Goal: Communication & Community: Ask a question

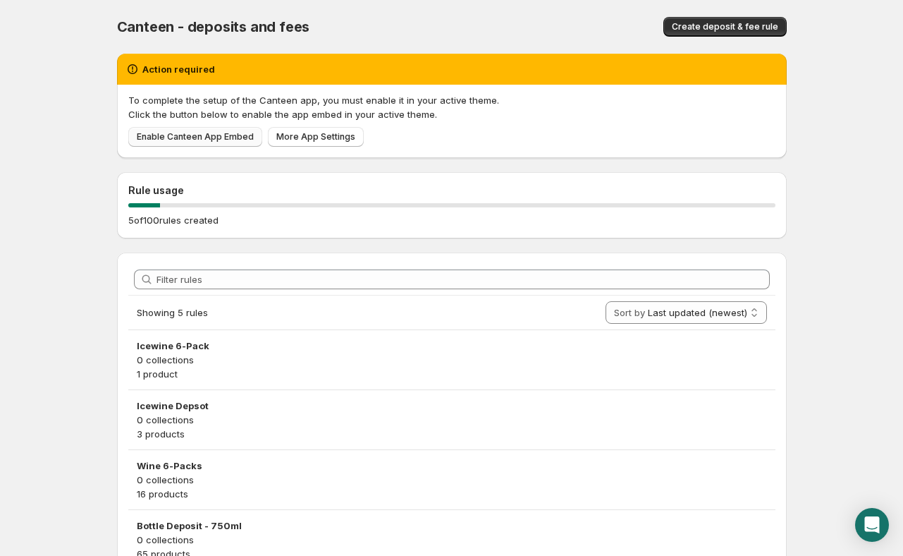
click at [204, 141] on span "Enable Canteen App Embed" at bounding box center [195, 136] width 117 height 11
click at [875, 516] on div "Open Intercom Messenger" at bounding box center [872, 524] width 37 height 37
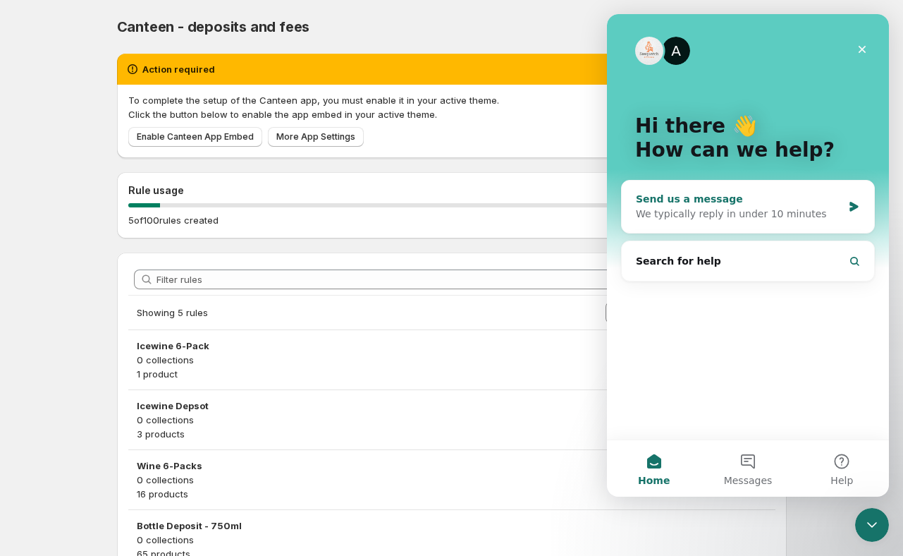
click at [720, 211] on div "We typically reply in under 10 minutes" at bounding box center [739, 214] width 207 height 15
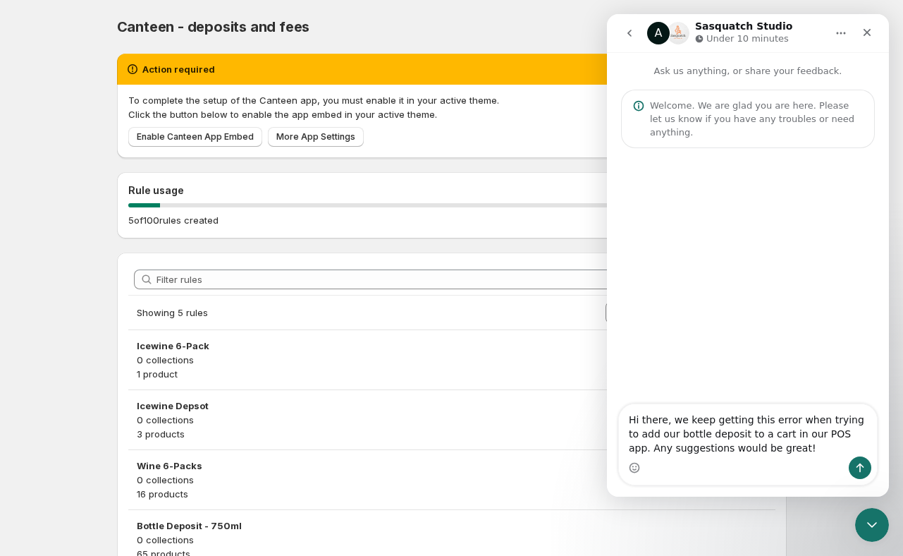
type textarea "Hi there, we keep getting this error when trying to add our bottle deposit to a…"
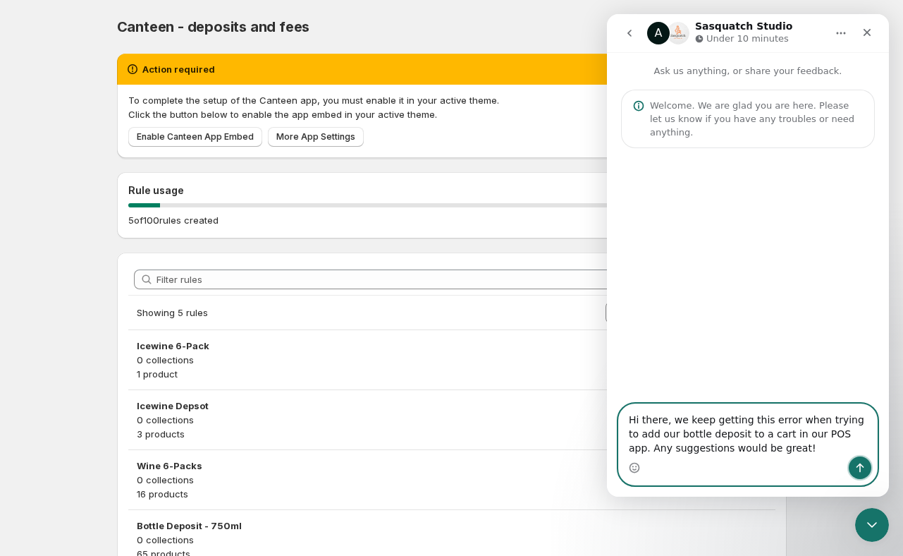
click at [854, 469] on icon "Send a message…" at bounding box center [859, 467] width 11 height 11
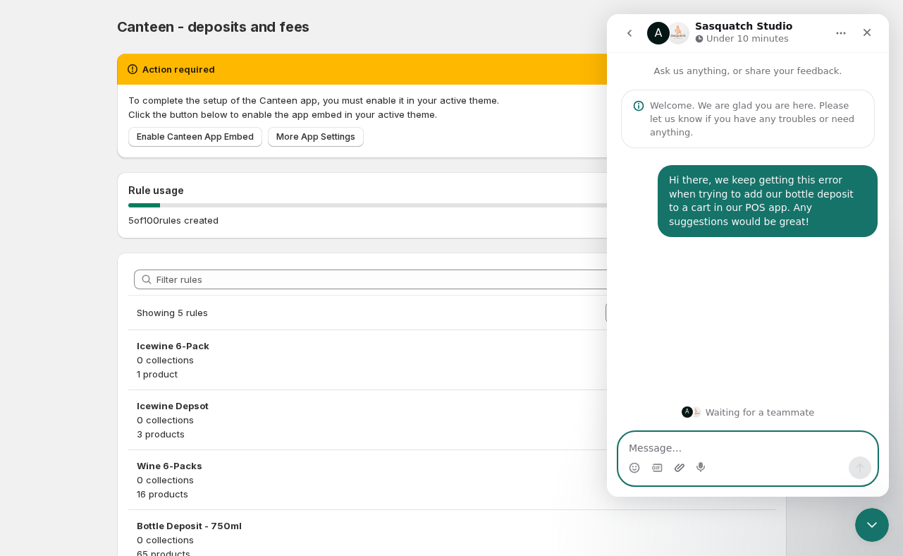
click at [679, 470] on icon "Upload attachment" at bounding box center [680, 467] width 10 height 8
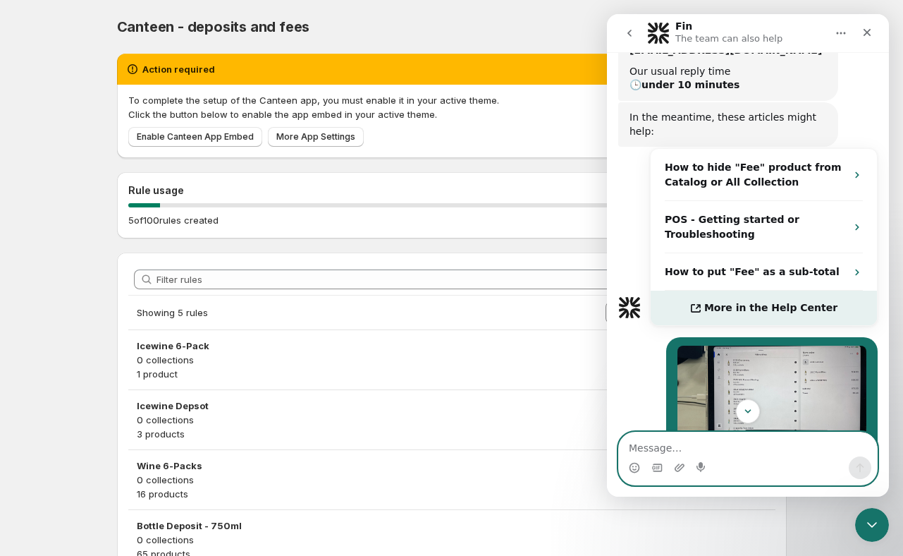
scroll to position [256, 0]
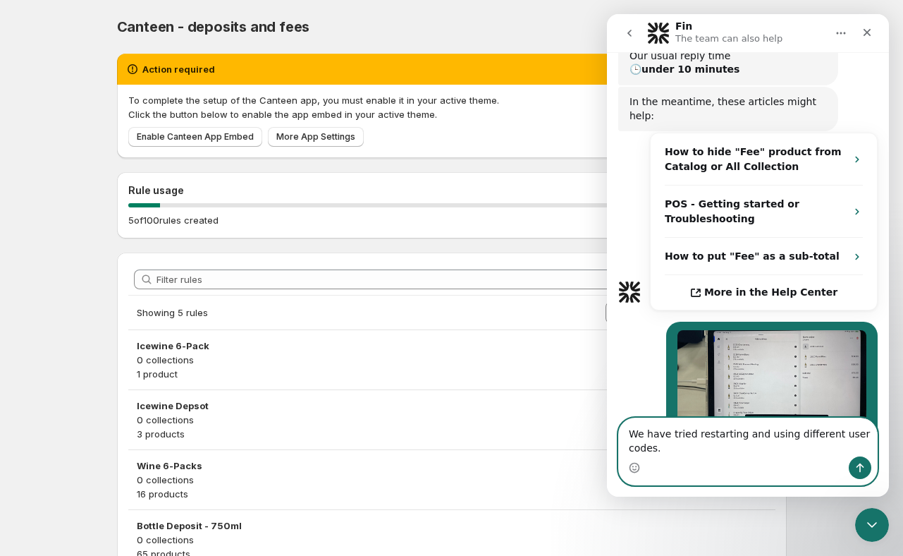
type textarea "We have tried restarting and using different user codes."
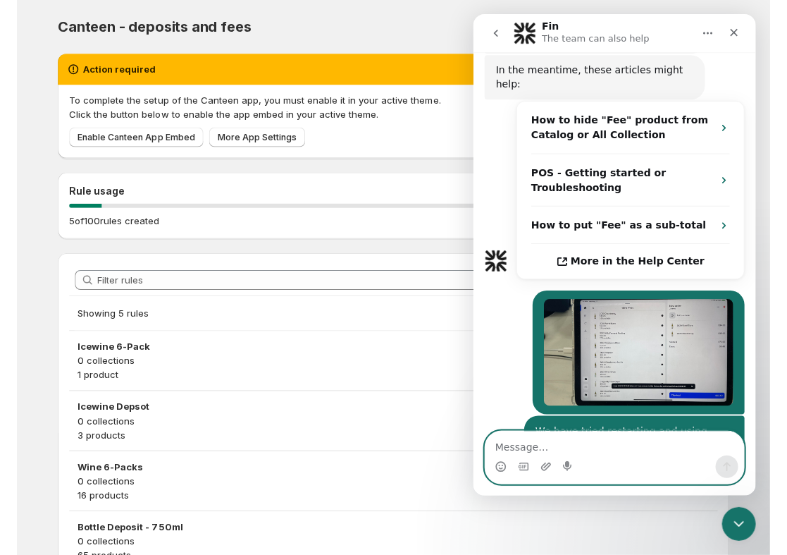
scroll to position [305, 0]
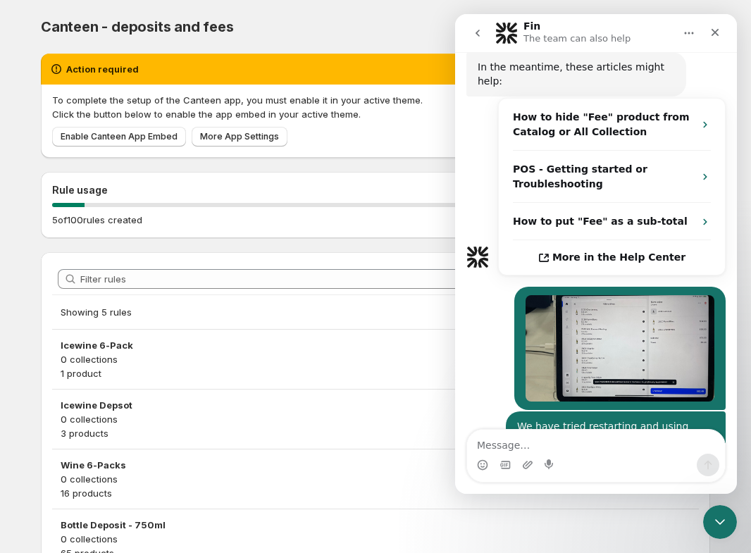
click at [394, 19] on div "Canteen - deposits and fees" at bounding box center [223, 27] width 364 height 20
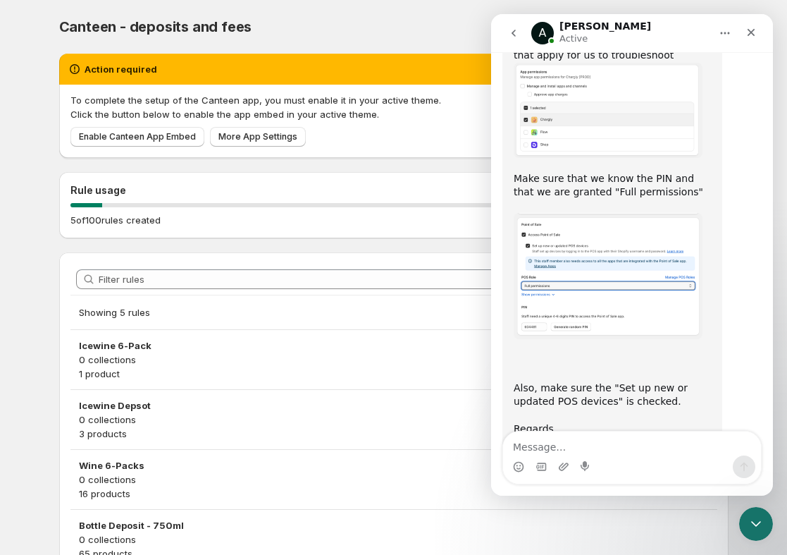
scroll to position [1886, 0]
click at [455, 14] on div "Canteen - deposits and fees. This page is ready Canteen - deposits and fees Cre…" at bounding box center [394, 27] width 670 height 54
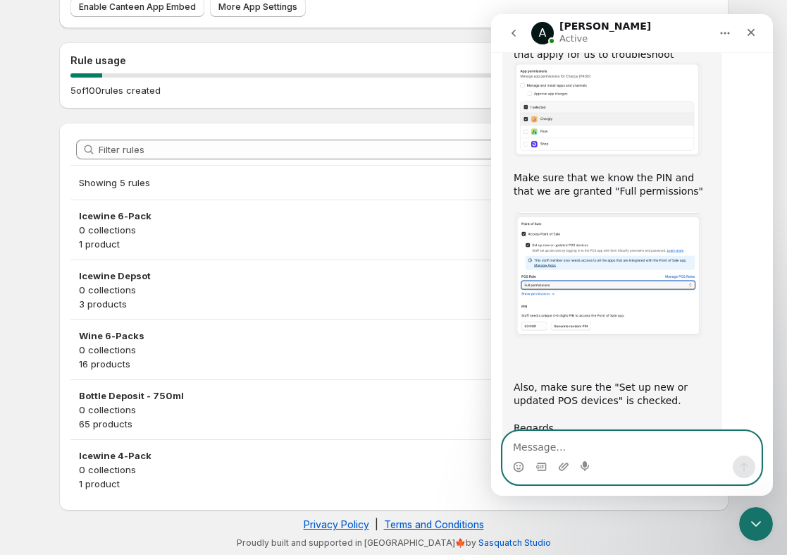
click at [550, 441] on textarea "Message…" at bounding box center [632, 443] width 258 height 24
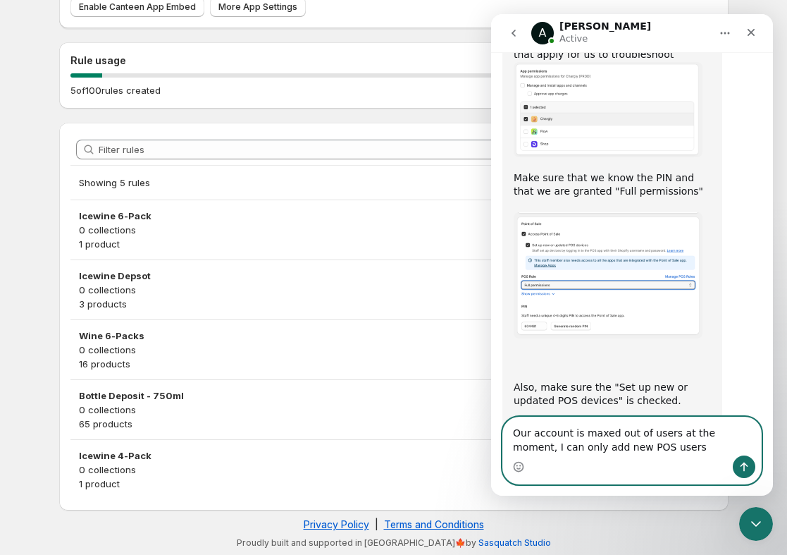
type textarea "Our account is maxed out of users at the moment, I can only add new POS users"
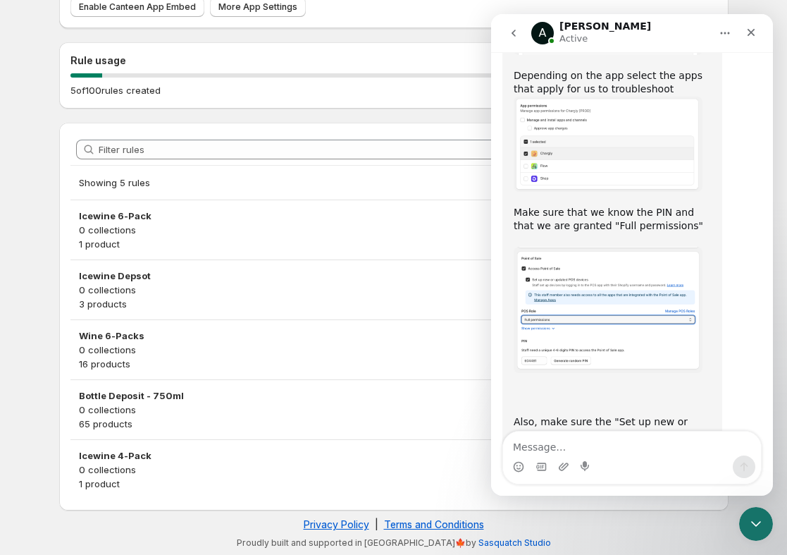
scroll to position [1815, 0]
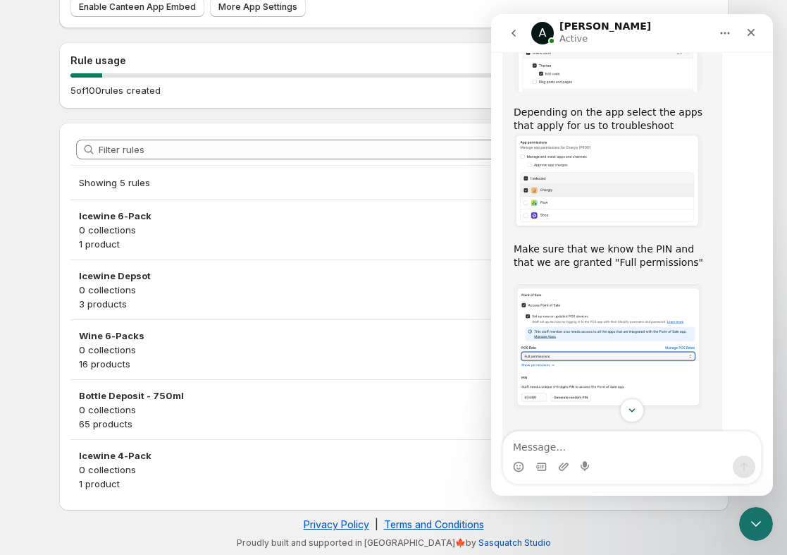
click at [593, 283] on img "Anupam says…" at bounding box center [608, 346] width 189 height 126
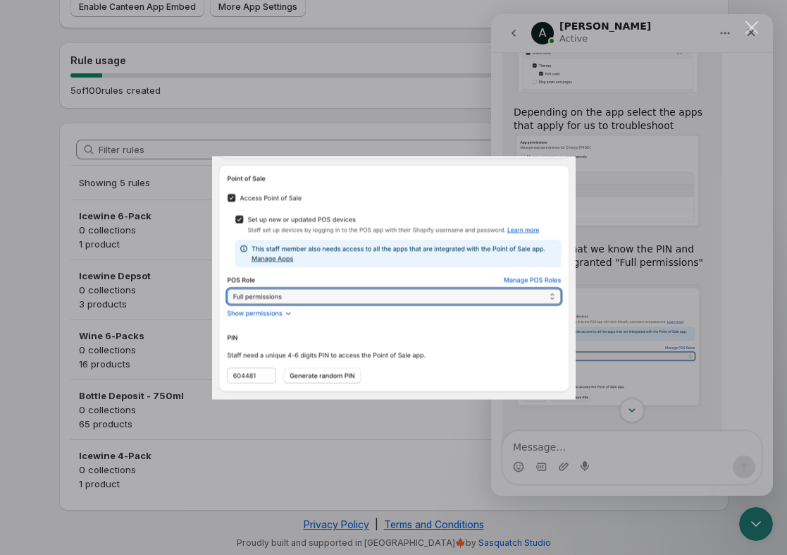
scroll to position [0, 0]
click at [625, 278] on div "Intercom messenger" at bounding box center [393, 277] width 787 height 555
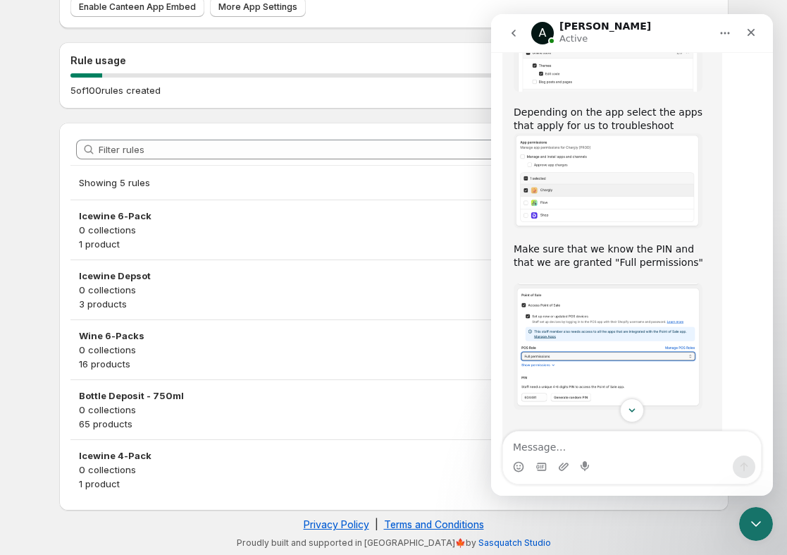
click at [624, 283] on img "Anupam says…" at bounding box center [608, 346] width 189 height 126
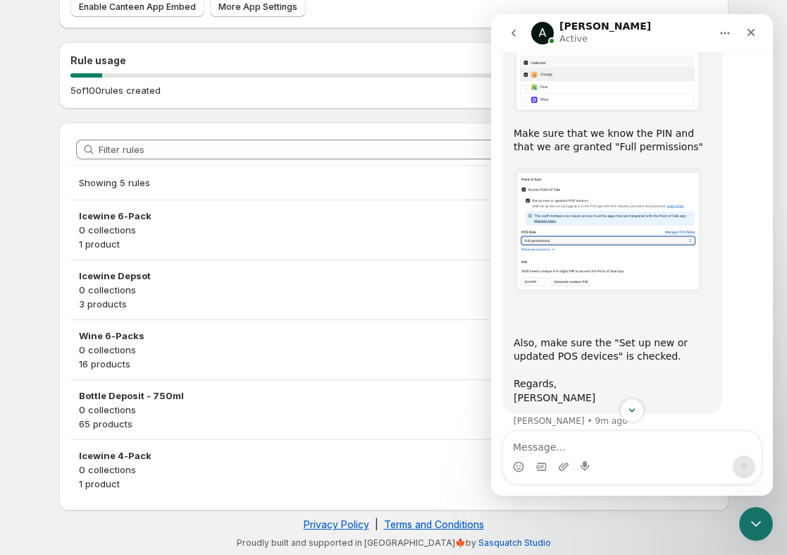
scroll to position [1941, 0]
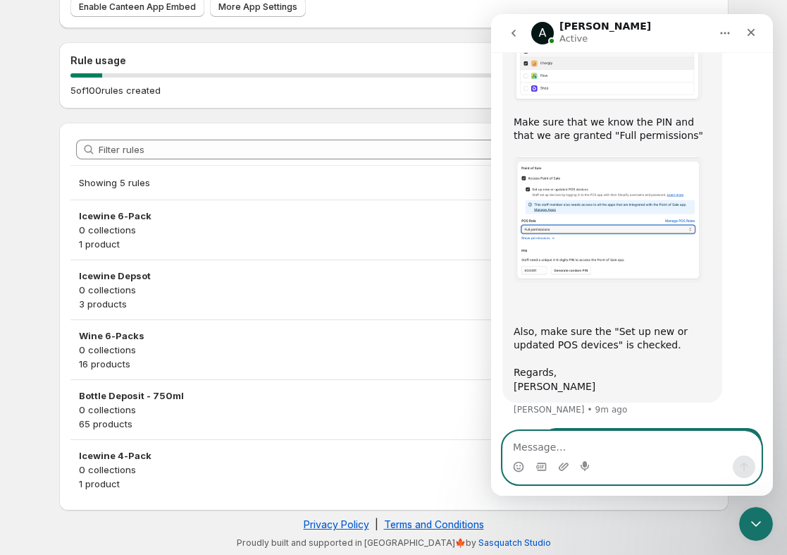
click at [595, 445] on textarea "Message…" at bounding box center [632, 443] width 258 height 24
paste textarea "7765"
type textarea "I made you a POS user account, code: 7765"
click at [742, 464] on icon "Send a message…" at bounding box center [744, 466] width 11 height 11
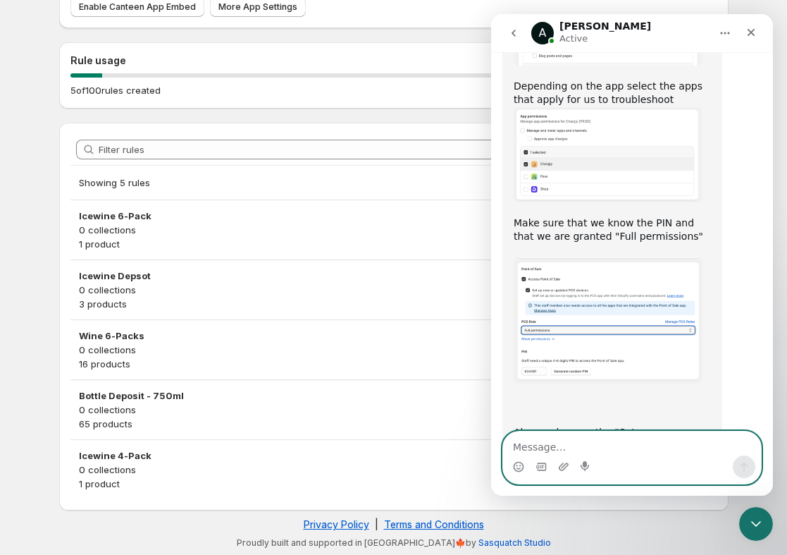
scroll to position [1838, 0]
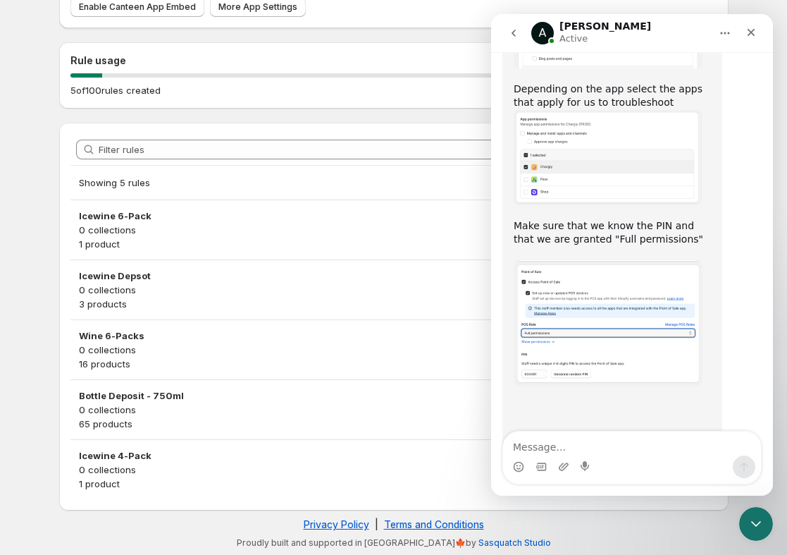
click at [565, 110] on img "Anupam says…" at bounding box center [608, 157] width 189 height 95
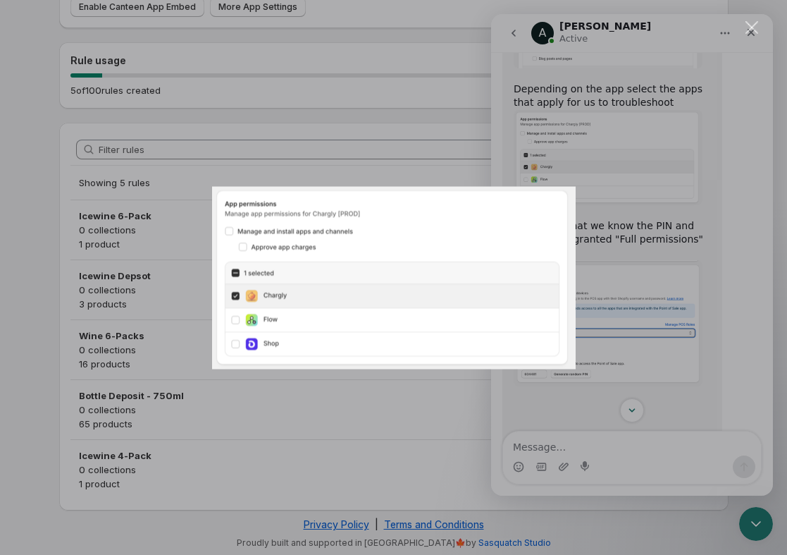
click at [658, 312] on div "Intercom messenger" at bounding box center [393, 277] width 787 height 555
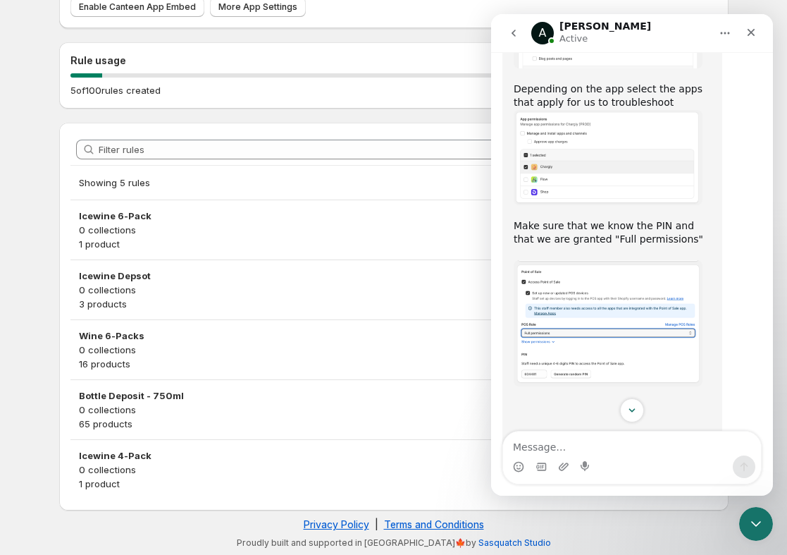
click at [590, 278] on img "Anupam says…" at bounding box center [608, 323] width 189 height 126
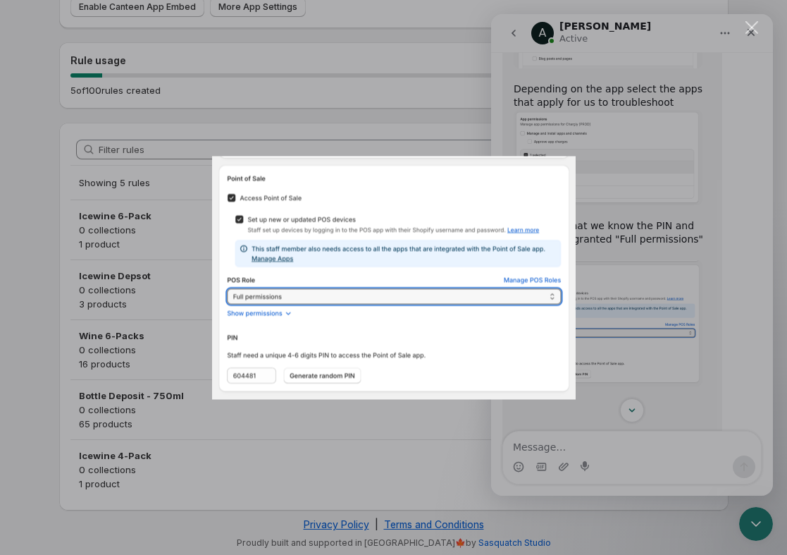
click at [629, 270] on div "Intercom messenger" at bounding box center [393, 277] width 787 height 555
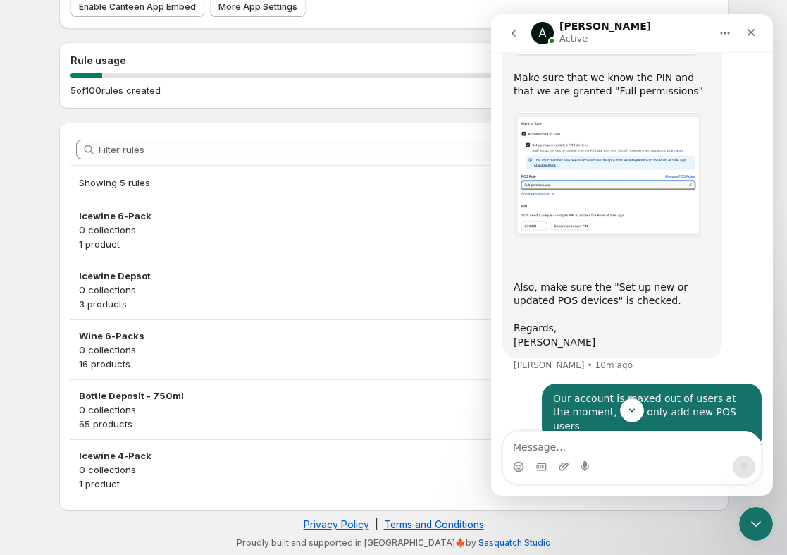
scroll to position [1988, 0]
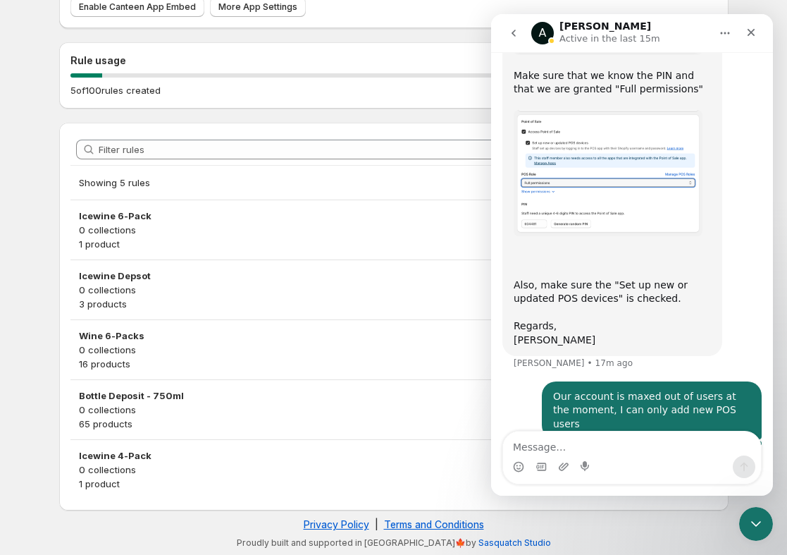
click at [575, 449] on div "I made you a POS user account, code: 7765" at bounding box center [651, 462] width 197 height 27
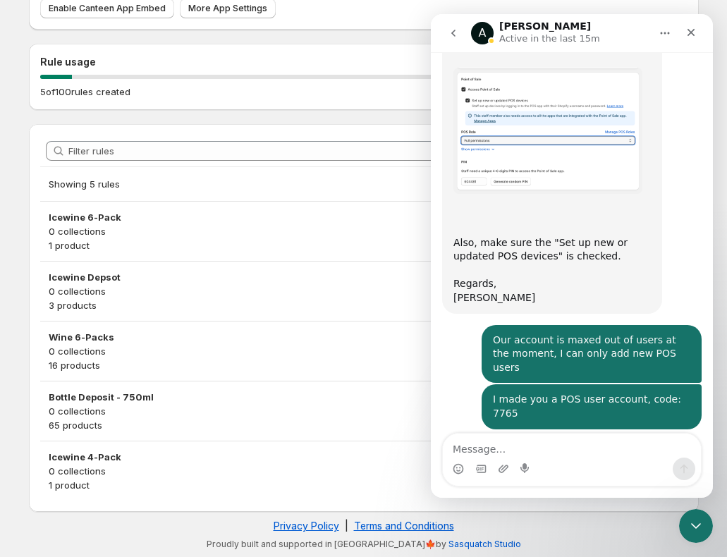
scroll to position [2028, 0]
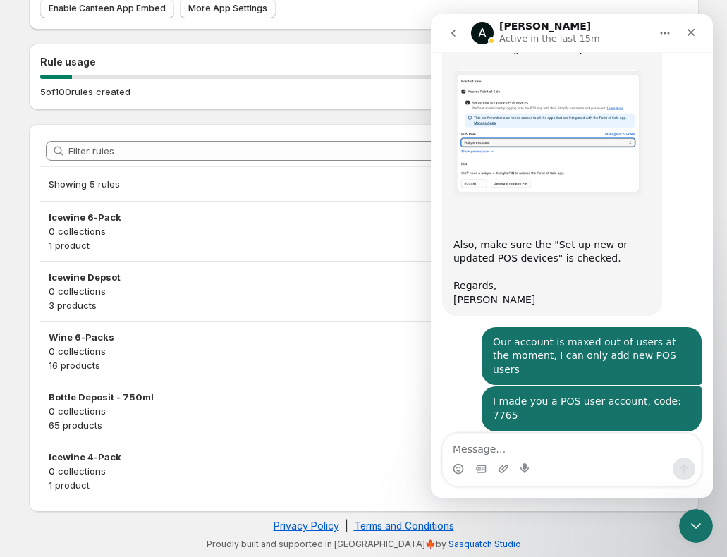
click at [27, 61] on div "Rule usage 5 of 100 rules created" at bounding box center [358, 71] width 681 height 78
click at [698, 35] on div "Close" at bounding box center [690, 32] width 25 height 25
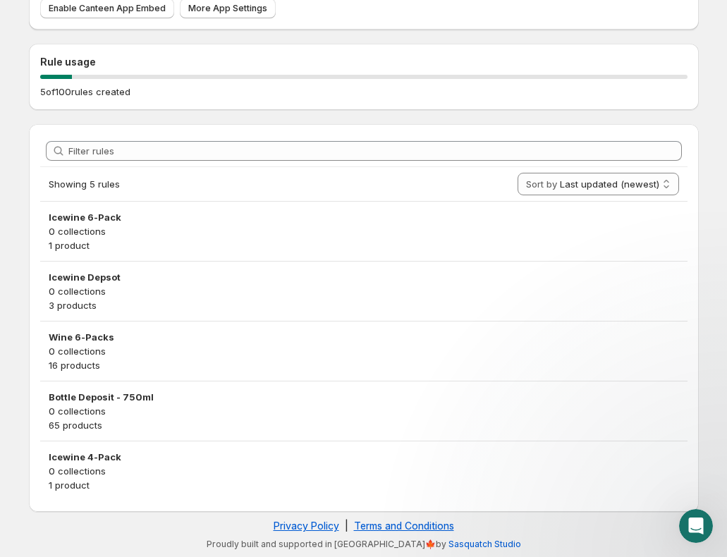
scroll to position [0, 0]
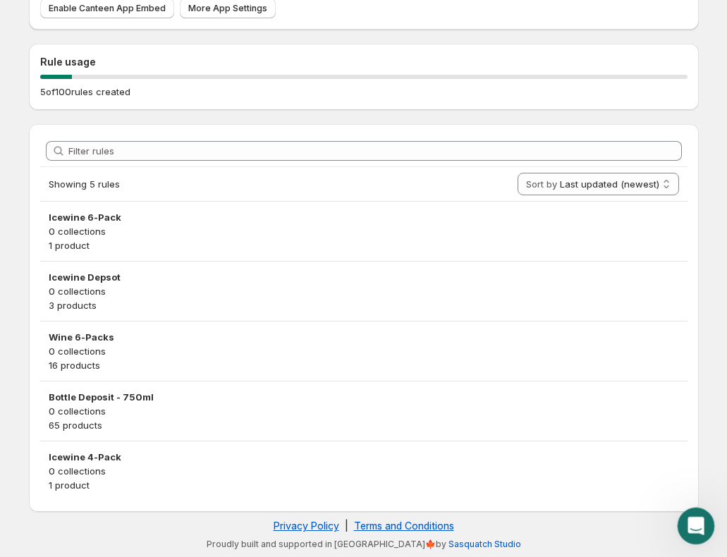
click at [685, 528] on icon "Open Intercom Messenger" at bounding box center [693, 524] width 23 height 23
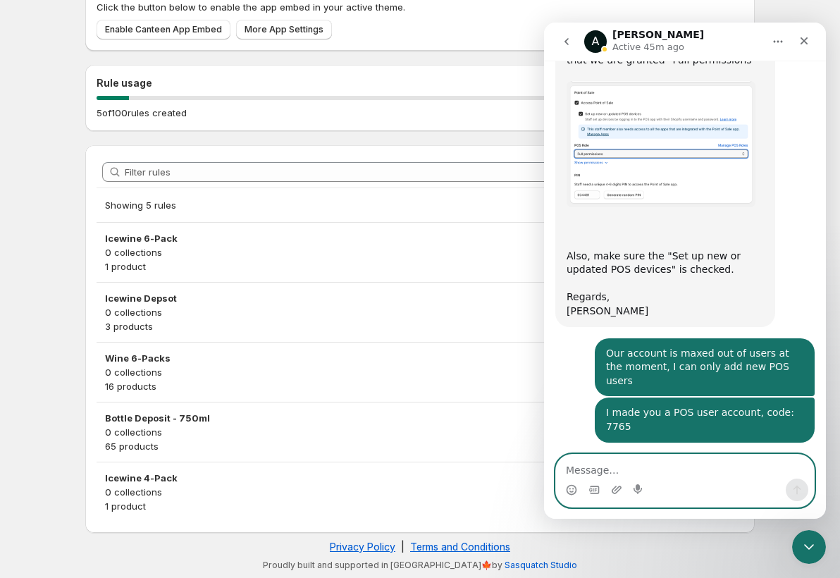
scroll to position [2015, 0]
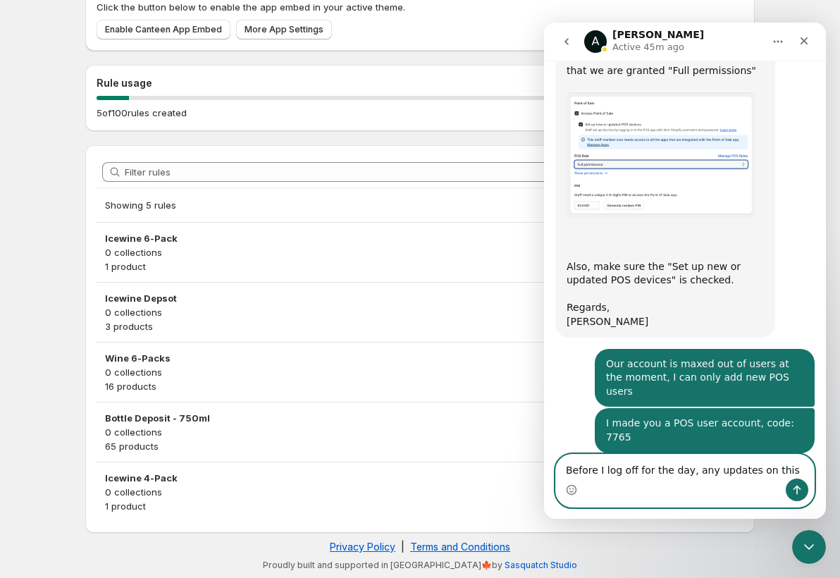
type textarea "Before I log off for the day, any updates on this?"
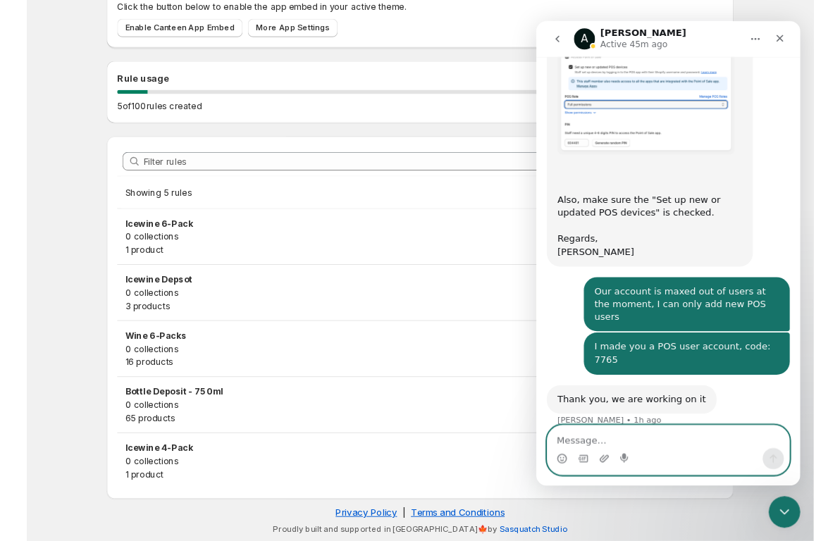
scroll to position [2070, 0]
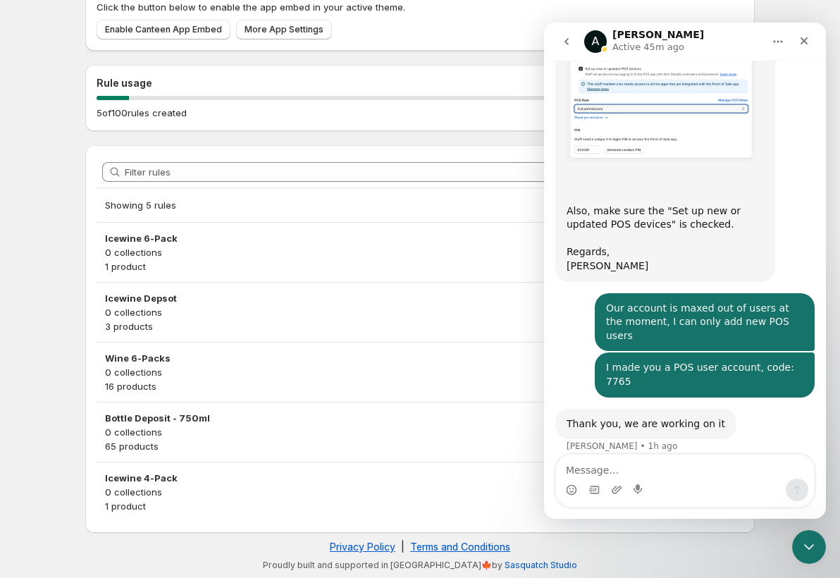
click at [750, 2] on div "To complete the setup of the Canteen app, you must enable it in your active the…" at bounding box center [420, 13] width 670 height 73
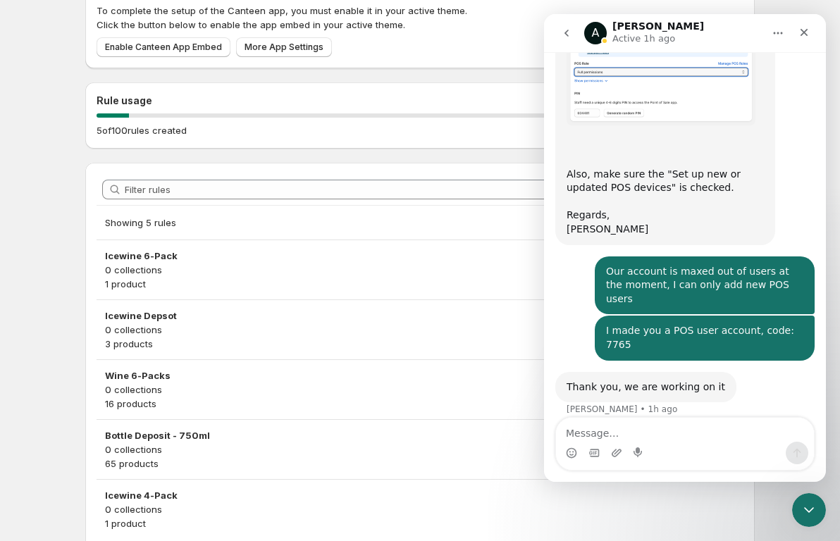
scroll to position [0, 0]
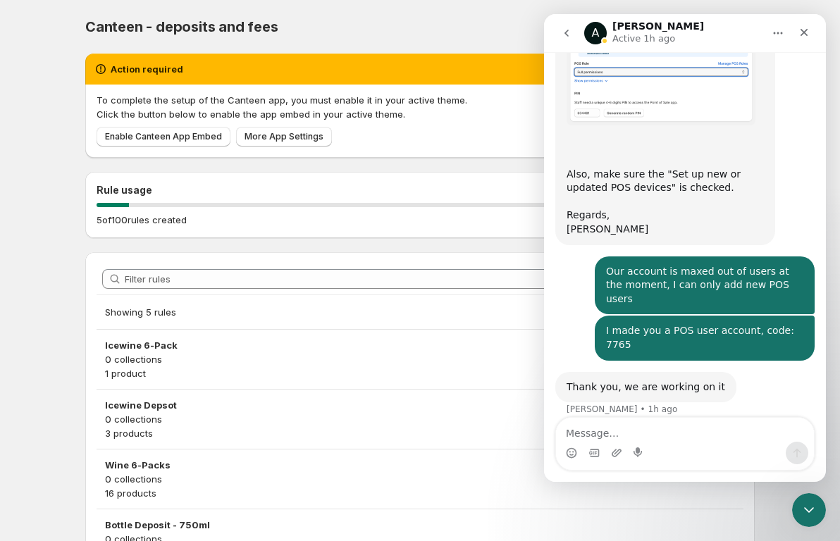
click at [29, 97] on body "Home Help Canteen - deposits and fees. This page is ready Canteen - deposits an…" at bounding box center [420, 270] width 840 height 541
